Goal: Information Seeking & Learning: Learn about a topic

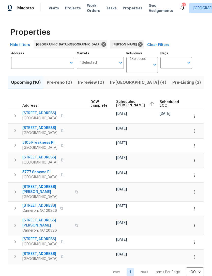
scroll to position [0, 132]
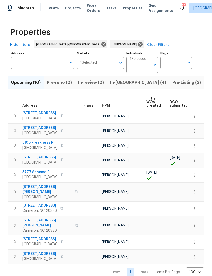
click at [37, 203] on span "225 Pineridge Dr" at bounding box center [39, 205] width 35 height 5
click at [38, 218] on span "[STREET_ADDRESS][PERSON_NAME]" at bounding box center [46, 223] width 49 height 10
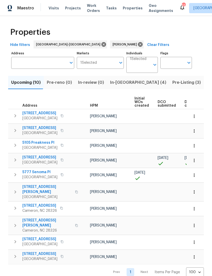
scroll to position [0, 5]
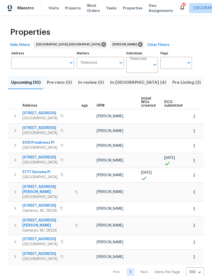
click at [36, 251] on span "[STREET_ADDRESS]" at bounding box center [39, 253] width 35 height 5
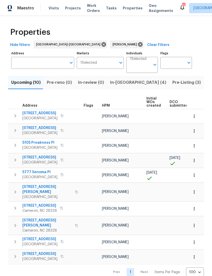
scroll to position [0, 0]
click at [39, 187] on span "[STREET_ADDRESS][PERSON_NAME]" at bounding box center [46, 189] width 49 height 10
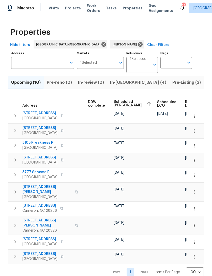
scroll to position [0, 134]
click at [194, 131] on icon "button" at bounding box center [193, 130] width 5 height 5
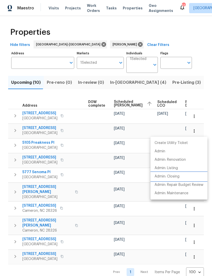
click at [174, 176] on p "Admin: Closing" at bounding box center [166, 176] width 25 height 5
click at [201, 93] on div at bounding box center [106, 138] width 212 height 276
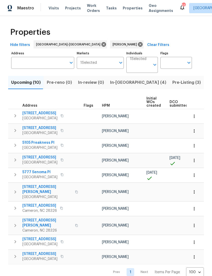
scroll to position [0, 0]
click at [38, 143] on span "5105 Preakness Pl" at bounding box center [39, 142] width 35 height 5
click at [34, 128] on span "5904 Blue Sky Ln" at bounding box center [39, 127] width 35 height 5
click at [63, 175] on icon "button" at bounding box center [62, 174] width 3 height 3
click at [63, 175] on icon "button" at bounding box center [61, 174] width 3 height 3
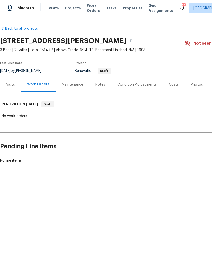
click at [142, 86] on div "Condition Adjustments" at bounding box center [136, 84] width 39 height 5
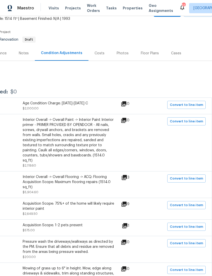
scroll to position [32, 75]
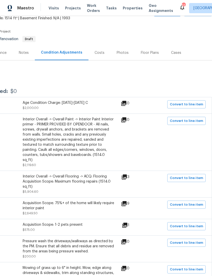
click at [127, 174] on icon at bounding box center [124, 177] width 6 height 6
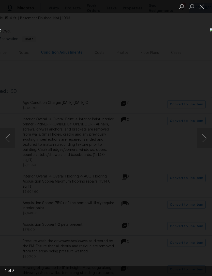
click at [199, 136] on button "Next image" at bounding box center [203, 138] width 15 height 20
click at [199, 137] on button "Next image" at bounding box center [203, 138] width 15 height 20
click at [198, 141] on button "Next image" at bounding box center [203, 138] width 15 height 20
click at [201, 137] on button "Next image" at bounding box center [203, 138] width 15 height 20
click at [204, 6] on button "Close lightbox" at bounding box center [201, 6] width 10 height 9
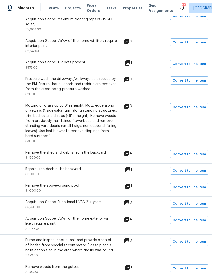
scroll to position [201, 72]
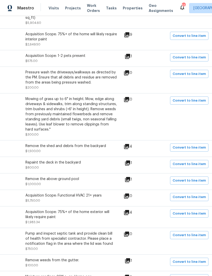
click at [129, 144] on icon at bounding box center [126, 146] width 5 height 5
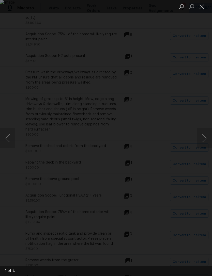
click at [204, 138] on button "Next image" at bounding box center [203, 138] width 15 height 20
click at [204, 140] on button "Next image" at bounding box center [203, 138] width 15 height 20
click at [203, 141] on button "Next image" at bounding box center [203, 138] width 15 height 20
click at [200, 11] on button "Close lightbox" at bounding box center [201, 6] width 10 height 9
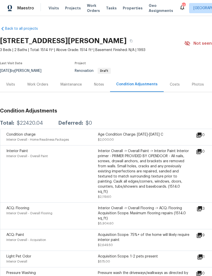
scroll to position [0, 0]
click at [95, 85] on div "Notes" at bounding box center [99, 84] width 10 height 5
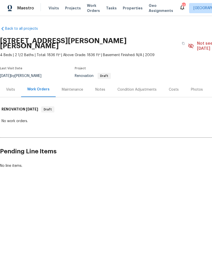
click at [13, 87] on div "Visits" at bounding box center [10, 89] width 9 height 5
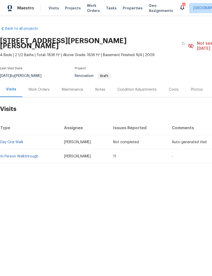
click at [28, 155] on link "In-Person Walkthrough" at bounding box center [19, 157] width 38 height 4
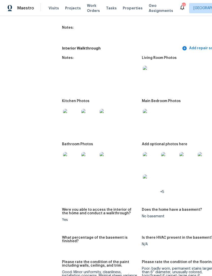
scroll to position [723, 0]
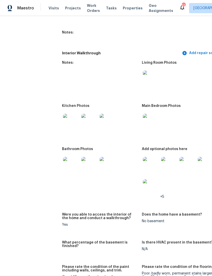
click at [143, 78] on img at bounding box center [151, 79] width 16 height 16
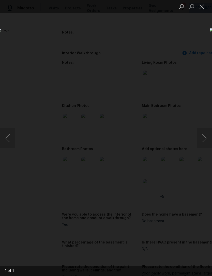
click at [205, 5] on button "Close lightbox" at bounding box center [201, 6] width 10 height 9
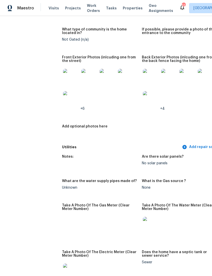
scroll to position [236, 0]
click at [63, 98] on img at bounding box center [71, 99] width 16 height 16
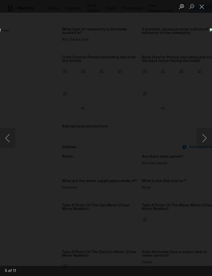
click at [200, 6] on button "Close lightbox" at bounding box center [201, 6] width 10 height 9
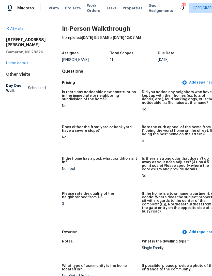
scroll to position [0, 0]
click at [18, 65] on link "Home details" at bounding box center [17, 63] width 22 height 4
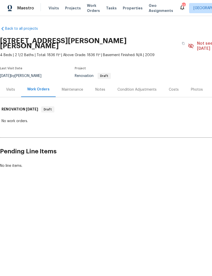
click at [97, 87] on div "Notes" at bounding box center [100, 89] width 10 height 5
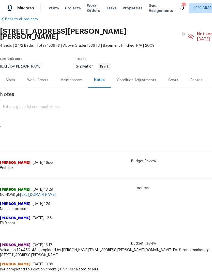
scroll to position [9, 0]
click at [145, 78] on div "Condition Adjustments" at bounding box center [136, 80] width 39 height 5
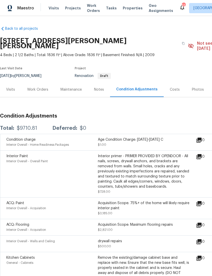
click at [37, 87] on div "Work Orders" at bounding box center [37, 89] width 21 height 5
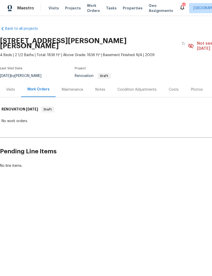
click at [14, 87] on div "Visits" at bounding box center [10, 89] width 9 height 5
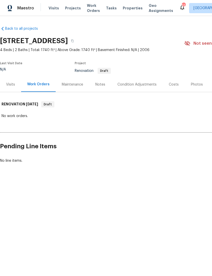
click at [13, 87] on div "Visits" at bounding box center [10, 84] width 9 height 5
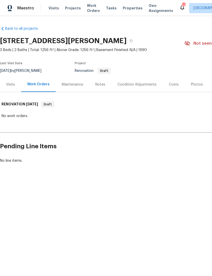
click at [12, 83] on div "Visits" at bounding box center [10, 84] width 9 height 5
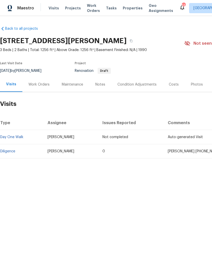
click at [11, 151] on link "Diligence" at bounding box center [7, 152] width 15 height 4
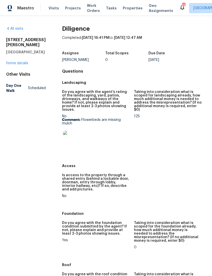
click at [71, 141] on img at bounding box center [71, 139] width 16 height 16
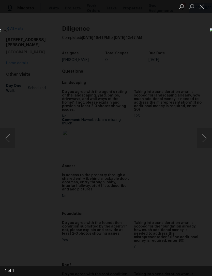
click at [202, 10] on button "Close lightbox" at bounding box center [201, 6] width 10 height 9
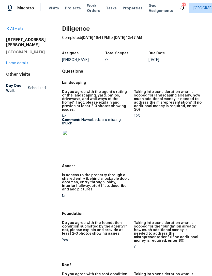
click at [21, 64] on link "Home details" at bounding box center [17, 63] width 22 height 4
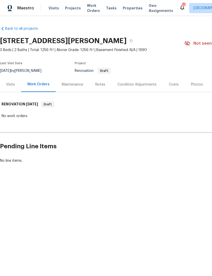
click at [100, 84] on div "Notes" at bounding box center [100, 84] width 10 height 5
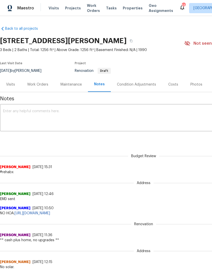
click at [12, 85] on div "Visits" at bounding box center [10, 84] width 9 height 5
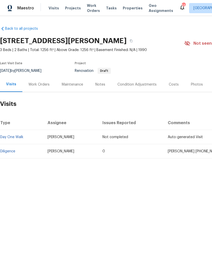
click at [37, 83] on div "Work Orders" at bounding box center [38, 84] width 21 height 5
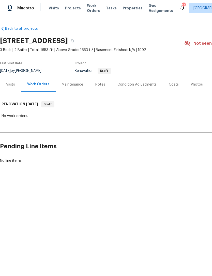
click at [12, 82] on div "Visits" at bounding box center [10, 84] width 9 height 5
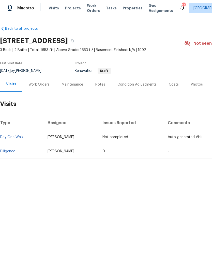
click at [9, 152] on link "Diligence" at bounding box center [7, 152] width 15 height 4
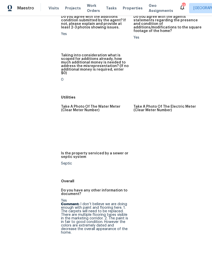
scroll to position [818, 0]
click at [68, 240] on img at bounding box center [70, 248] width 16 height 16
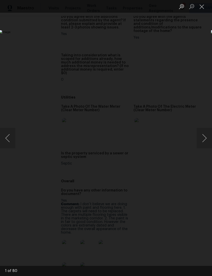
click at [203, 141] on button "Next image" at bounding box center [203, 138] width 15 height 20
click at [206, 137] on button "Next image" at bounding box center [203, 138] width 15 height 20
click at [206, 136] on button "Next image" at bounding box center [203, 138] width 15 height 20
click at [205, 137] on button "Next image" at bounding box center [203, 138] width 15 height 20
click at [204, 137] on button "Next image" at bounding box center [203, 138] width 15 height 20
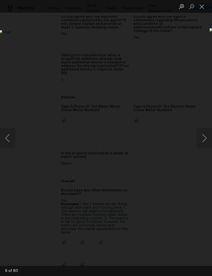
click at [204, 137] on button "Next image" at bounding box center [203, 138] width 15 height 20
click at [205, 136] on button "Next image" at bounding box center [203, 138] width 15 height 20
click at [202, 6] on button "Close lightbox" at bounding box center [201, 6] width 10 height 9
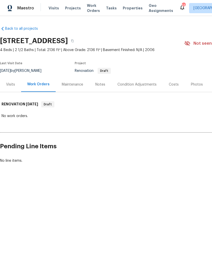
click at [11, 85] on div "Visits" at bounding box center [10, 84] width 9 height 5
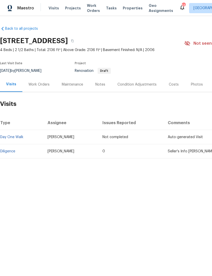
click at [169, 83] on div "Costs" at bounding box center [174, 84] width 10 height 5
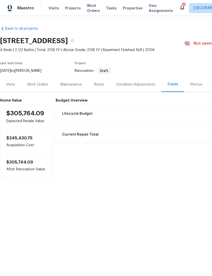
click at [133, 85] on div "Condition Adjustments" at bounding box center [135, 84] width 39 height 5
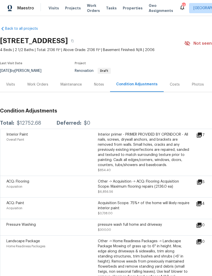
click at [100, 83] on div "Notes" at bounding box center [99, 84] width 10 height 5
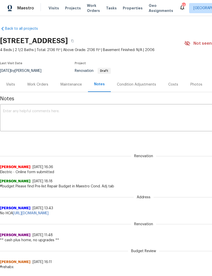
click at [38, 85] on div "Work Orders" at bounding box center [37, 84] width 21 height 5
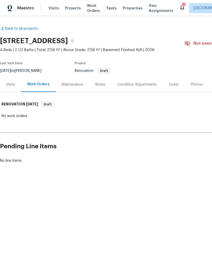
click at [12, 85] on div "Visits" at bounding box center [10, 84] width 9 height 5
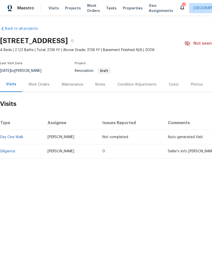
click at [100, 84] on div "Notes" at bounding box center [100, 84] width 10 height 5
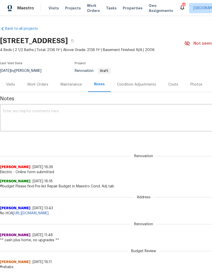
click at [41, 84] on div "Work Orders" at bounding box center [37, 84] width 21 height 5
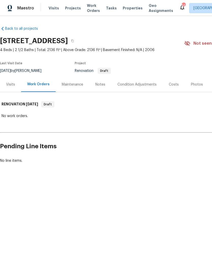
click at [131, 86] on div "Condition Adjustments" at bounding box center [136, 84] width 39 height 5
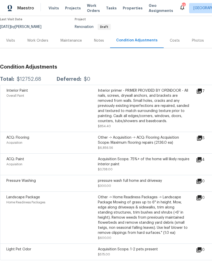
click at [11, 40] on div "Visits" at bounding box center [10, 40] width 9 height 5
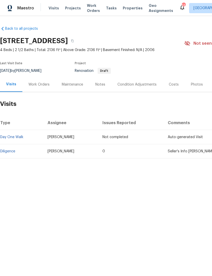
click at [41, 85] on div "Work Orders" at bounding box center [38, 84] width 21 height 5
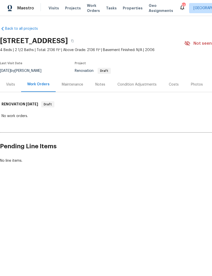
click at [103, 82] on div "Notes" at bounding box center [100, 84] width 10 height 5
